Goal: Task Accomplishment & Management: Manage account settings

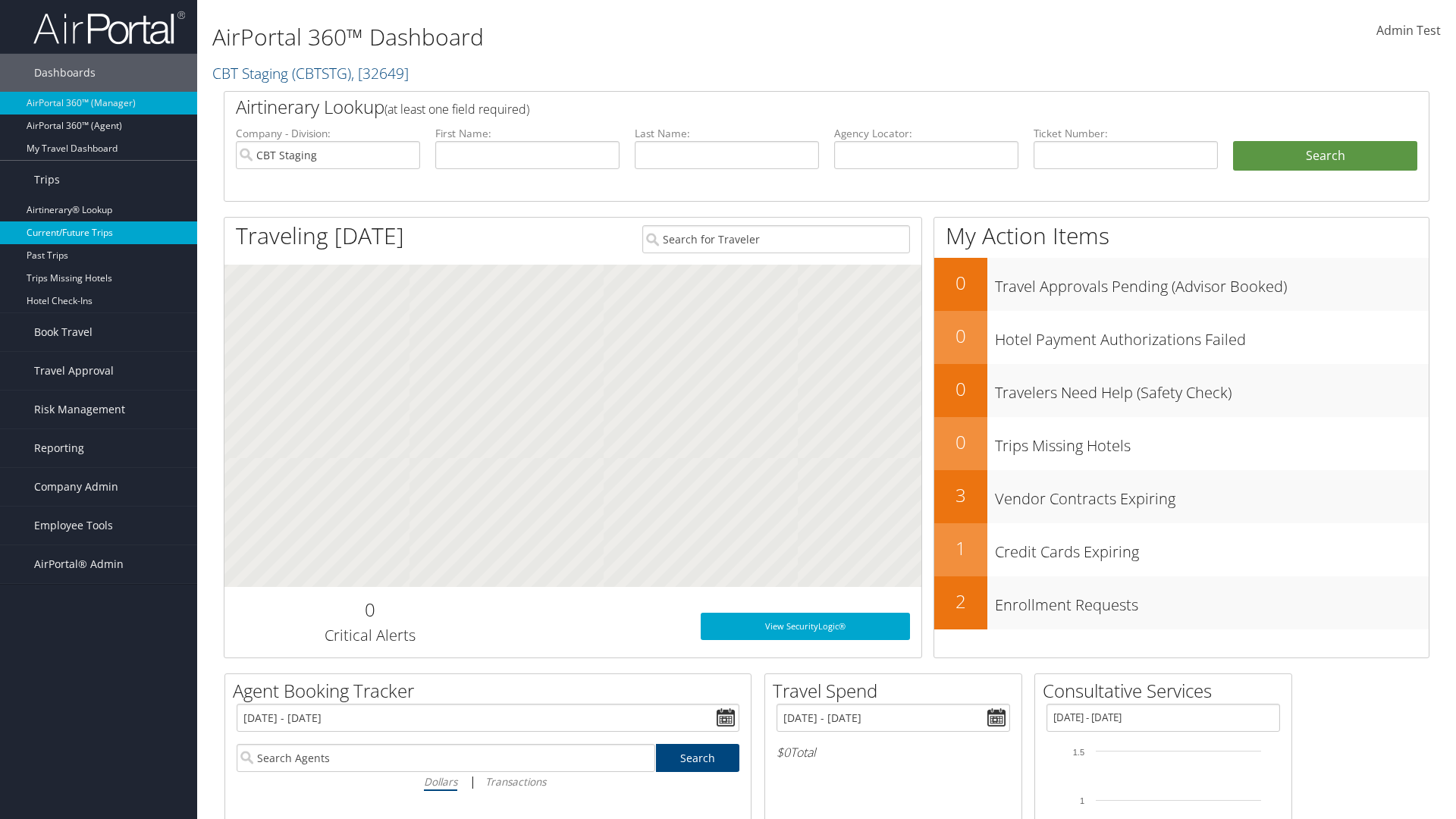
click at [99, 233] on link "Current/Future Trips" at bounding box center [98, 233] width 197 height 23
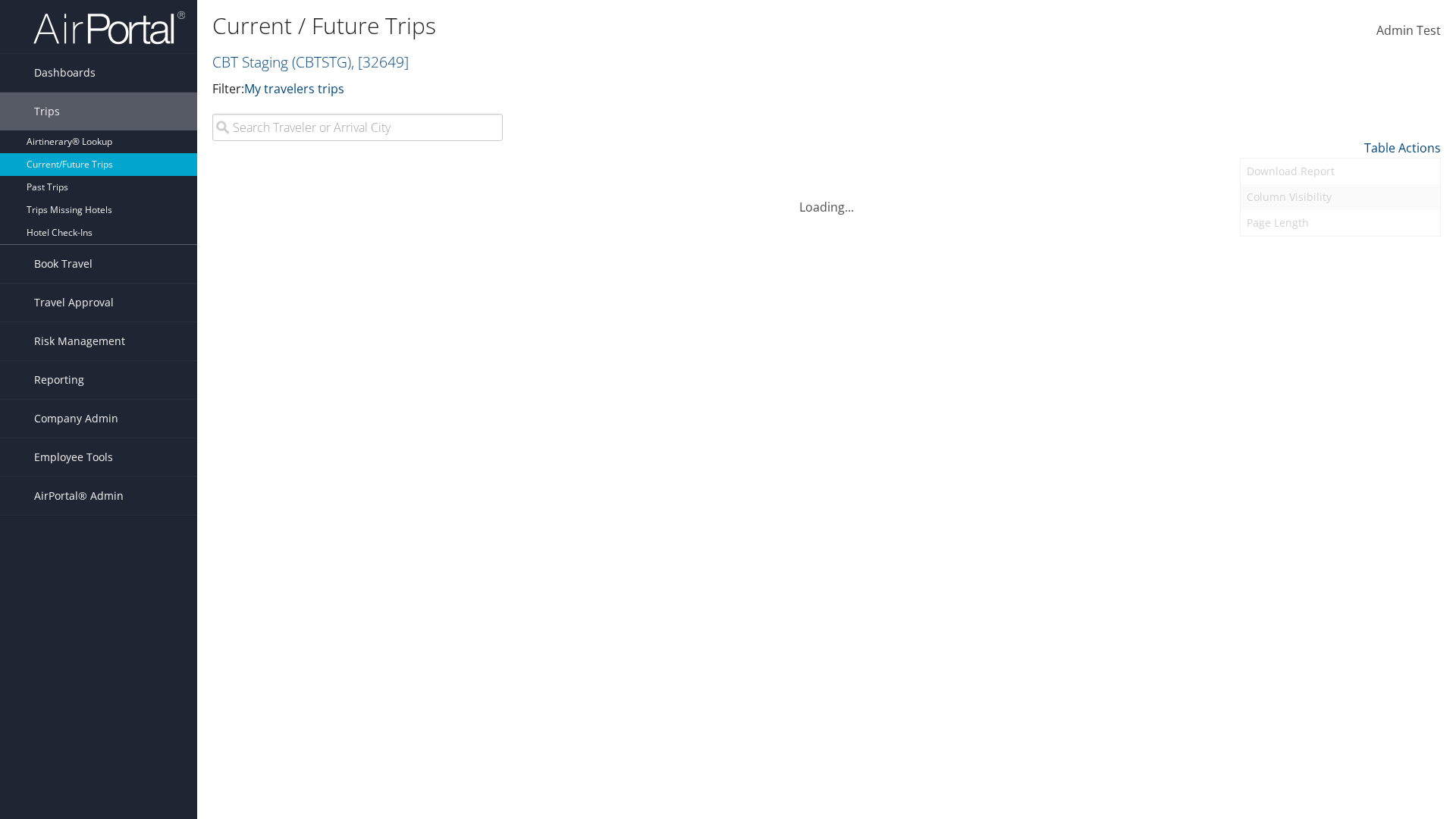
click at [1340, 197] on link "Column Visibility" at bounding box center [1341, 197] width 200 height 26
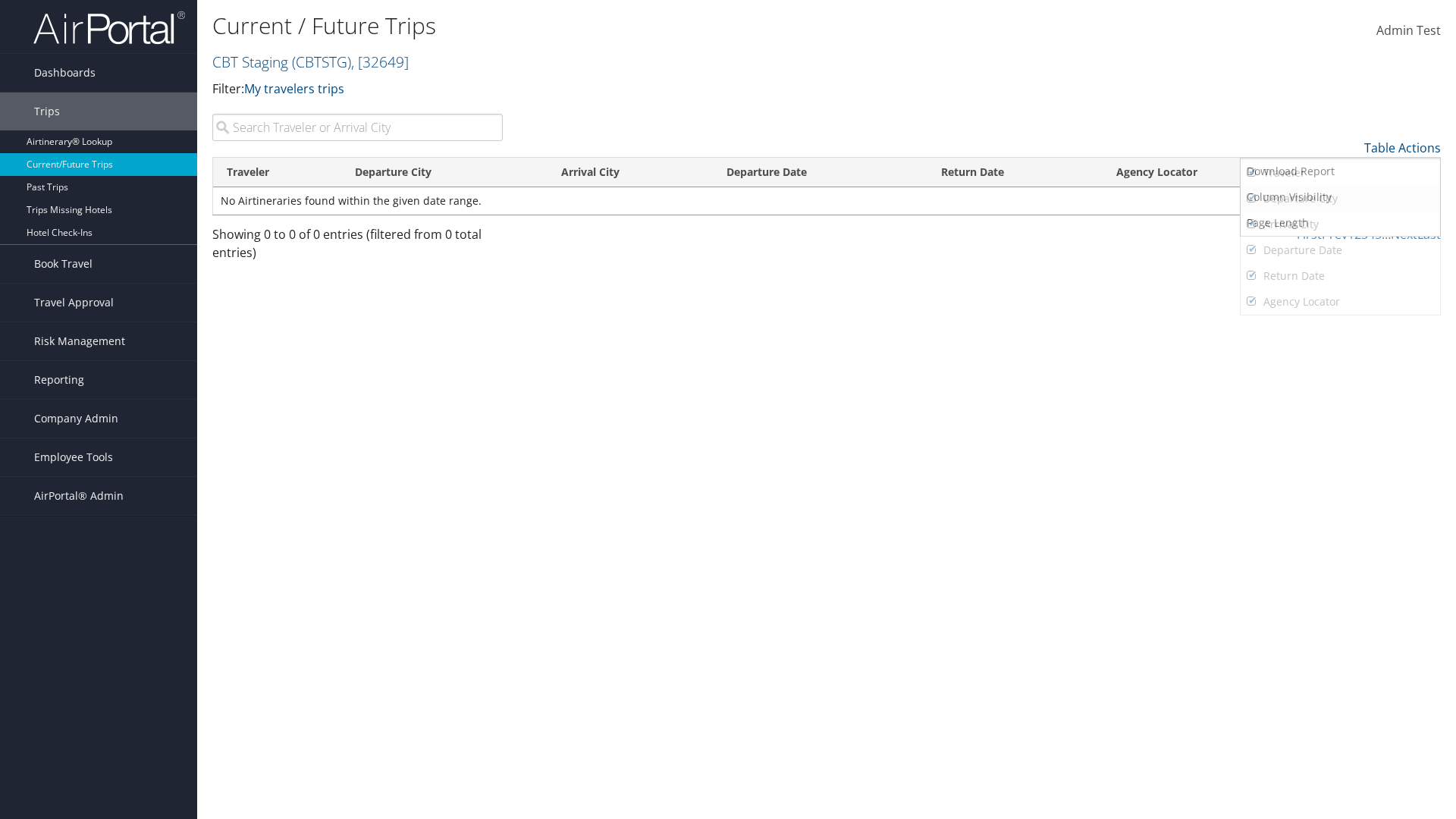
click at [1340, 173] on link "Traveler" at bounding box center [1341, 173] width 200 height 26
click at [1340, 199] on link "Departure City" at bounding box center [1341, 199] width 200 height 26
click at [1340, 225] on link "Arrival City" at bounding box center [1341, 225] width 200 height 26
click at [1340, 250] on link "Departure Date" at bounding box center [1341, 250] width 200 height 26
click at [1340, 276] on link "Return Date" at bounding box center [1341, 276] width 200 height 26
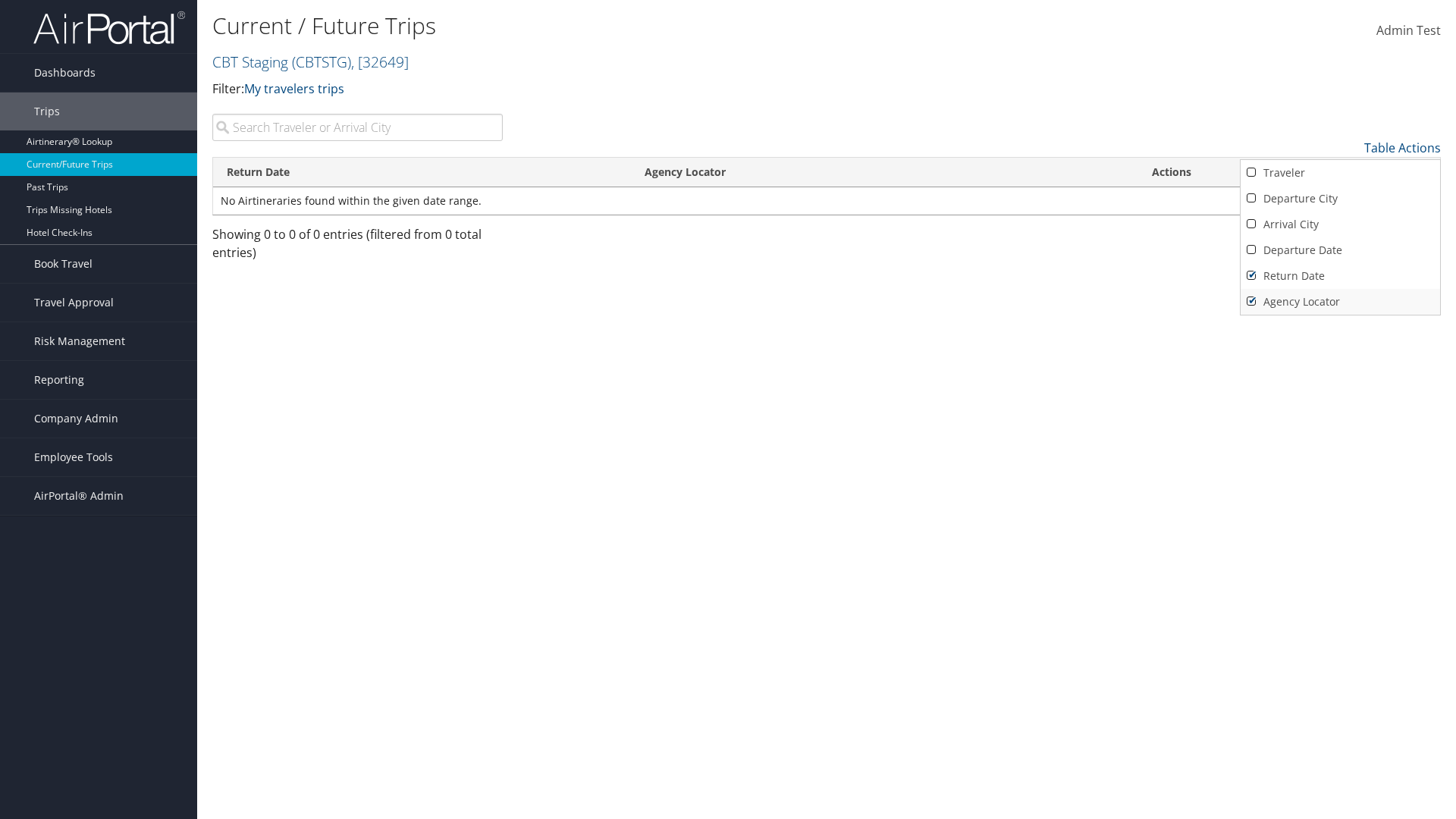
click at [1340, 302] on link "Agency Locator" at bounding box center [1341, 302] width 200 height 26
click at [1340, 276] on link "Return Date" at bounding box center [1341, 276] width 200 height 26
click at [1340, 250] on link "Departure Date" at bounding box center [1341, 250] width 200 height 26
click at [1340, 225] on link "Arrival City" at bounding box center [1341, 225] width 200 height 26
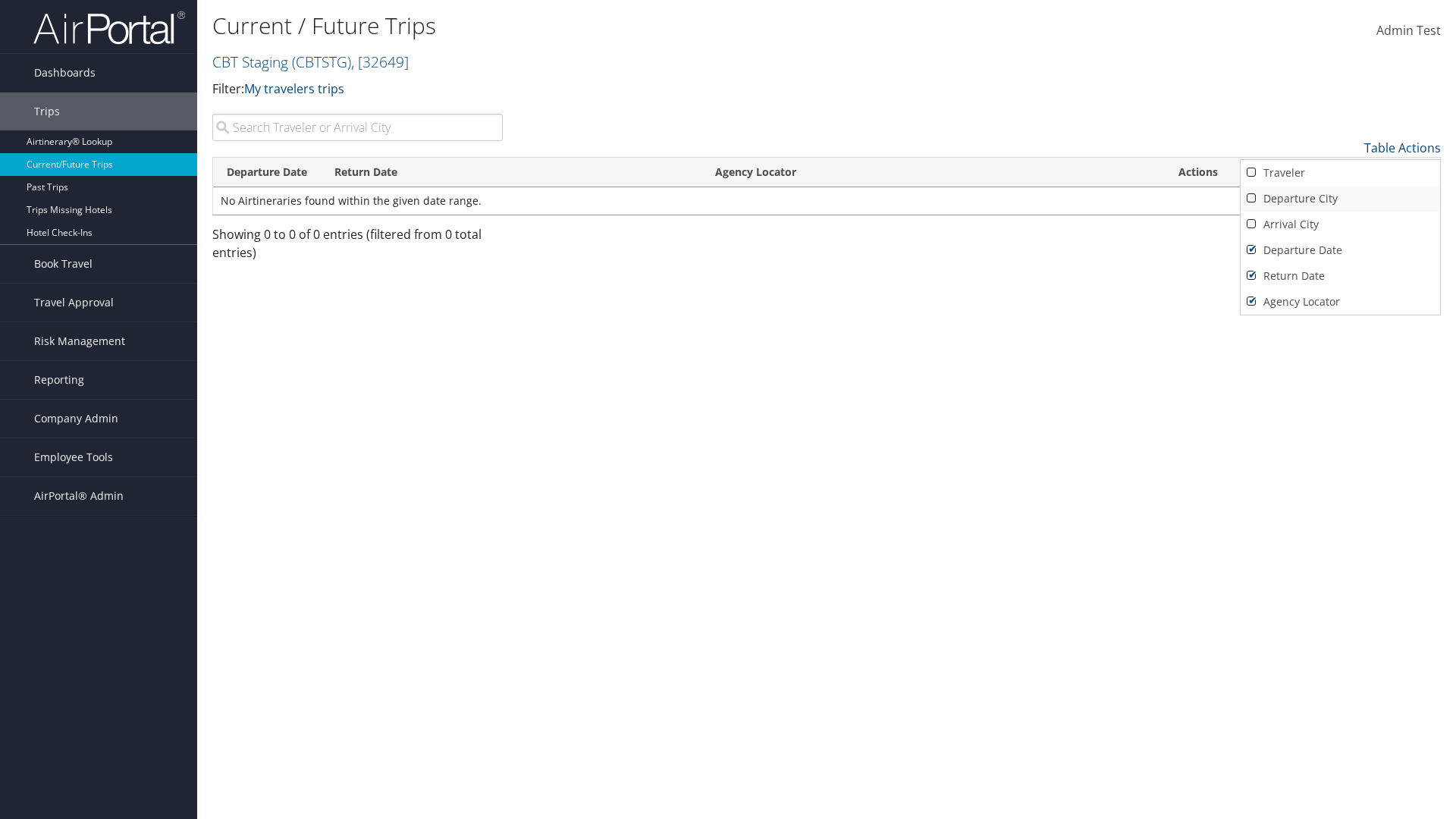
click at [1340, 199] on link "Departure City" at bounding box center [1341, 199] width 200 height 26
click at [1340, 173] on link "Traveler" at bounding box center [1341, 173] width 200 height 26
click at [728, 410] on div at bounding box center [728, 409] width 1456 height 819
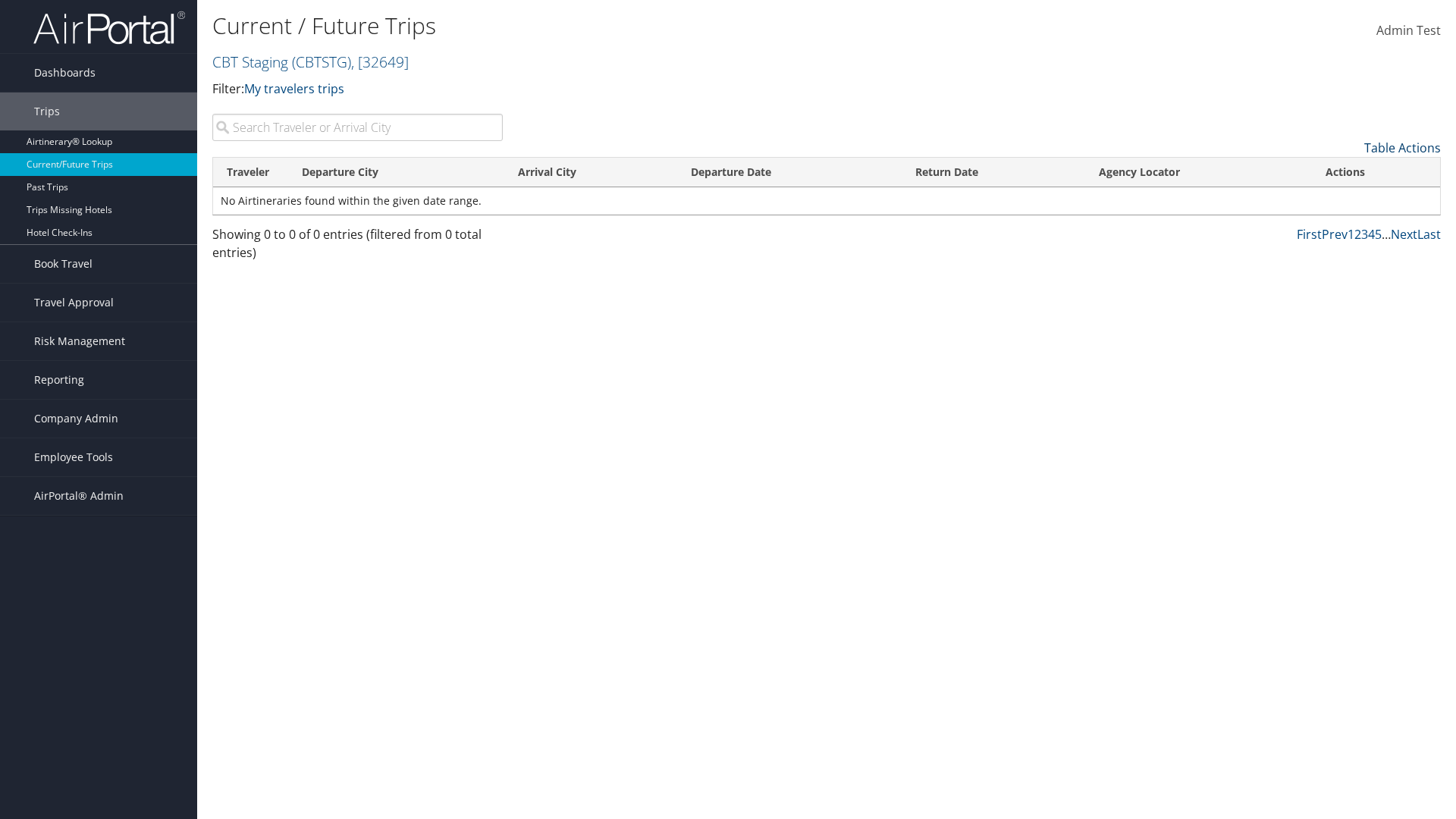
click at [1402, 148] on link "Table Actions" at bounding box center [1402, 148] width 76 height 17
click at [1340, 225] on link "50" at bounding box center [1341, 225] width 200 height 26
